Goal: Information Seeking & Learning: Check status

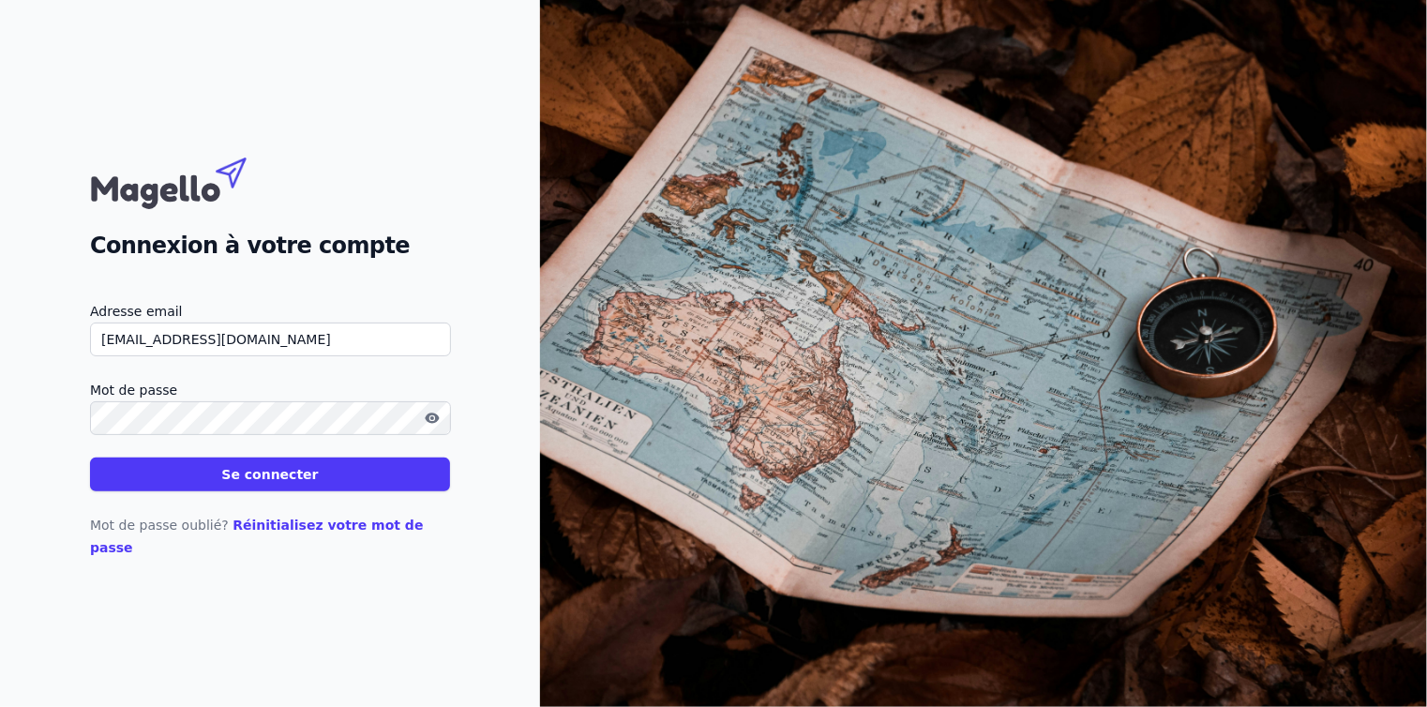
type input "[EMAIL_ADDRESS][DOMAIN_NAME]"
click at [305, 478] on button "Se connecter" at bounding box center [270, 474] width 360 height 34
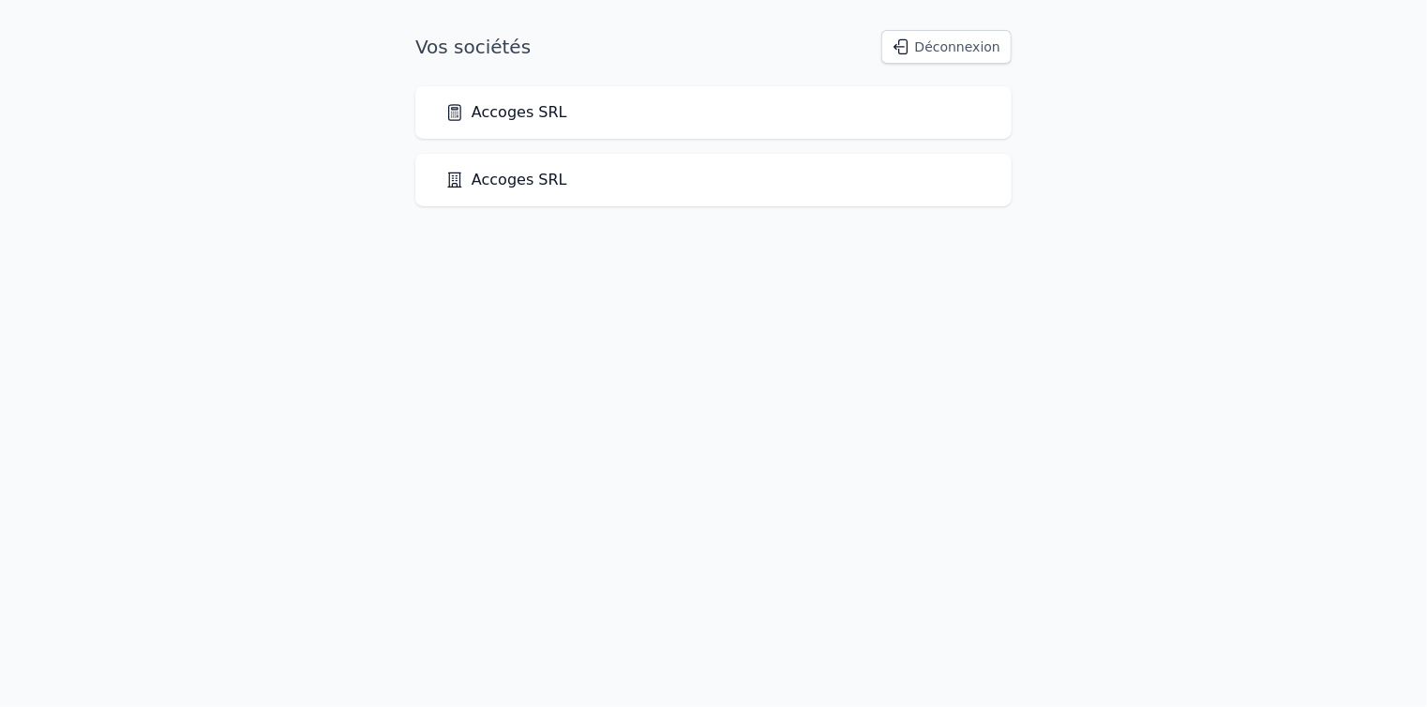
click at [543, 107] on link "Accoges SRL" at bounding box center [506, 112] width 122 height 22
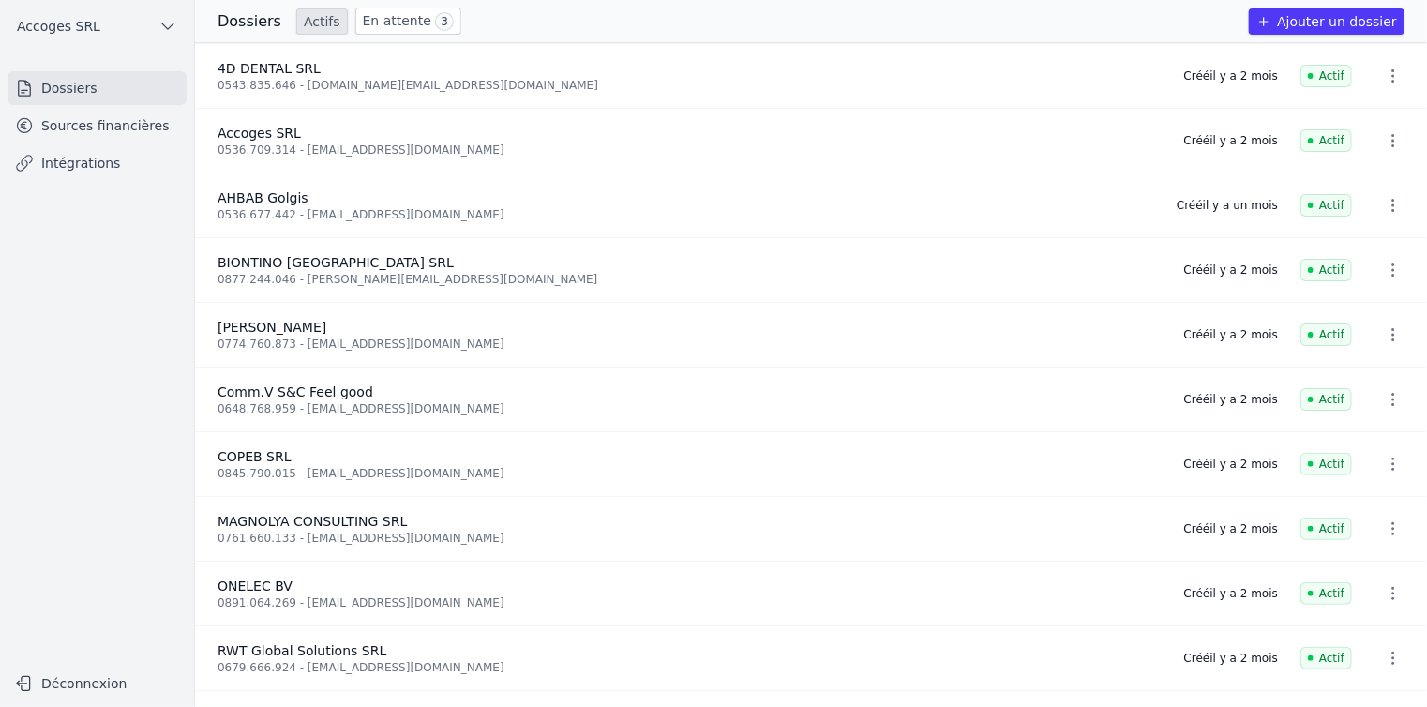
click at [109, 120] on link "Sources financières" at bounding box center [96, 126] width 179 height 34
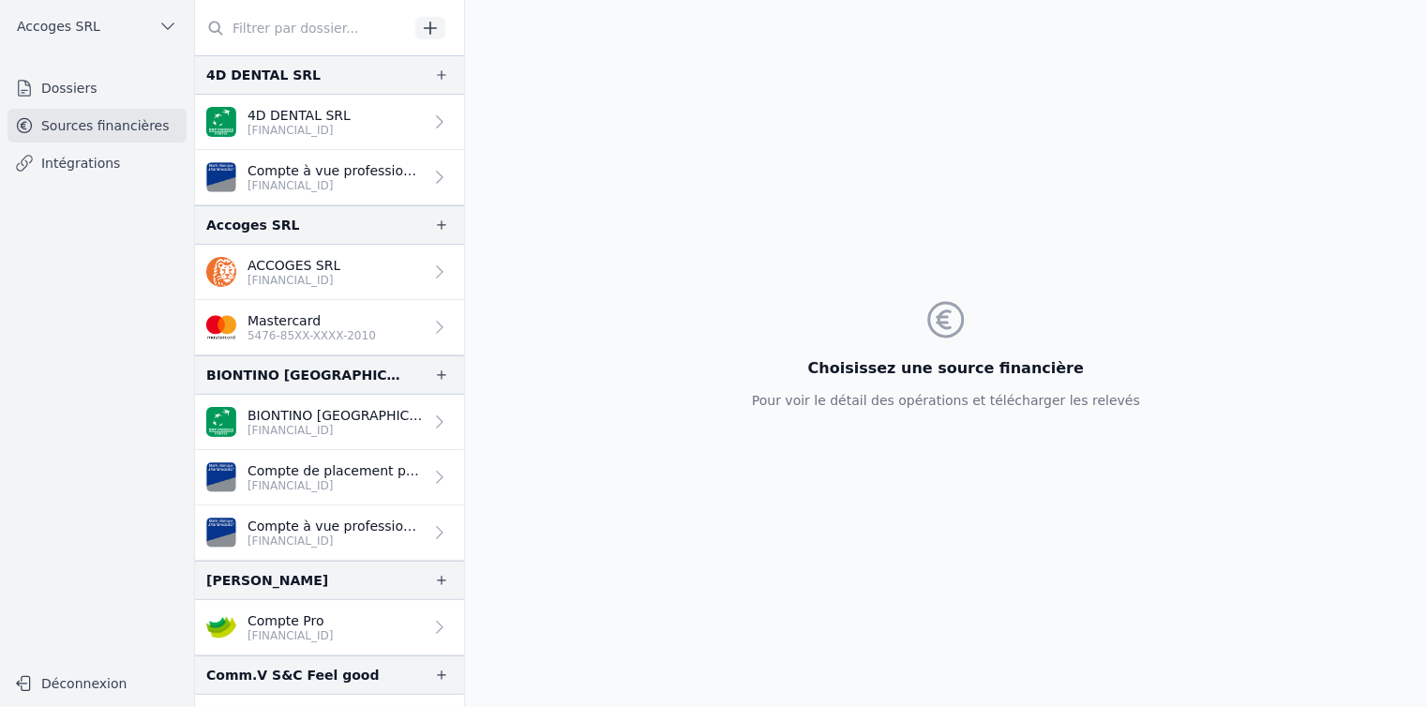
click at [325, 274] on p "[FINANCIAL_ID]" at bounding box center [293, 280] width 93 height 15
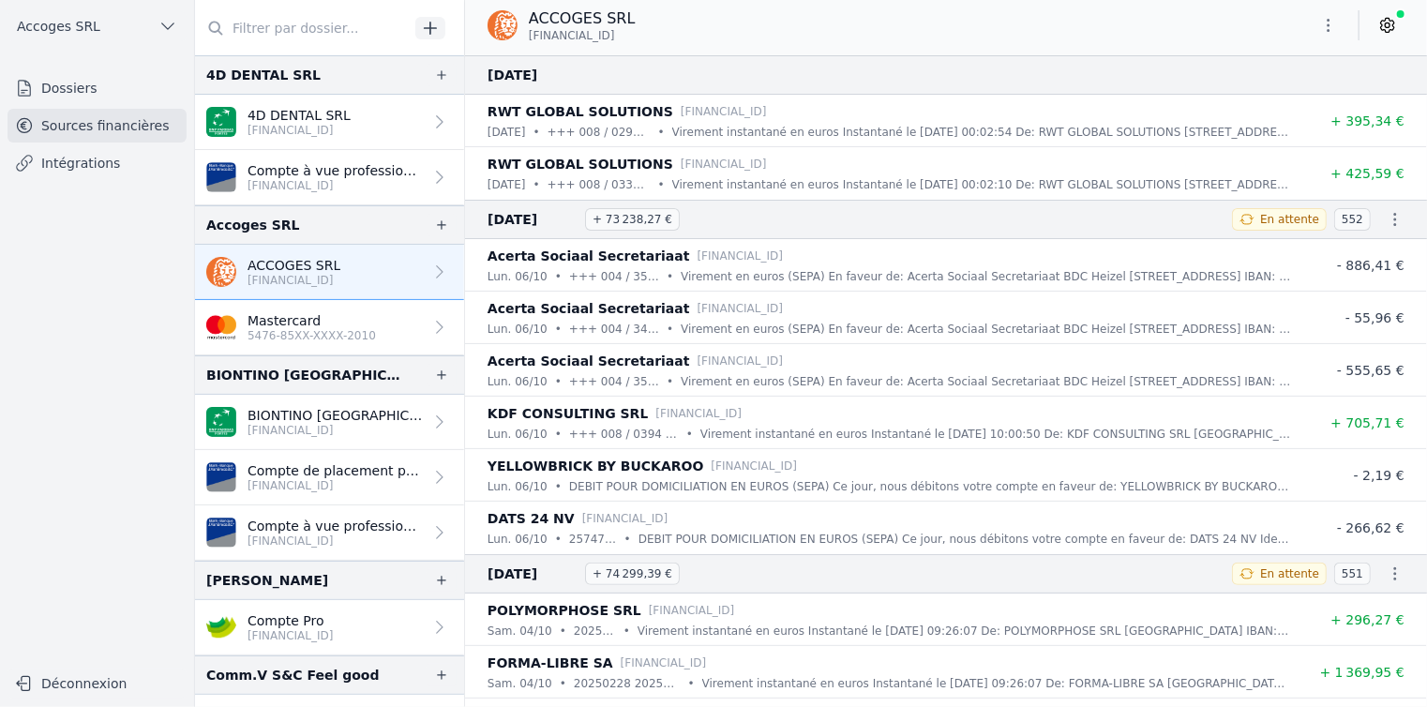
click at [94, 699] on footer "Déconnexion" at bounding box center [97, 687] width 164 height 38
click at [94, 688] on button "Déconnexion" at bounding box center [96, 683] width 179 height 30
